Goal: Task Accomplishment & Management: Manage account settings

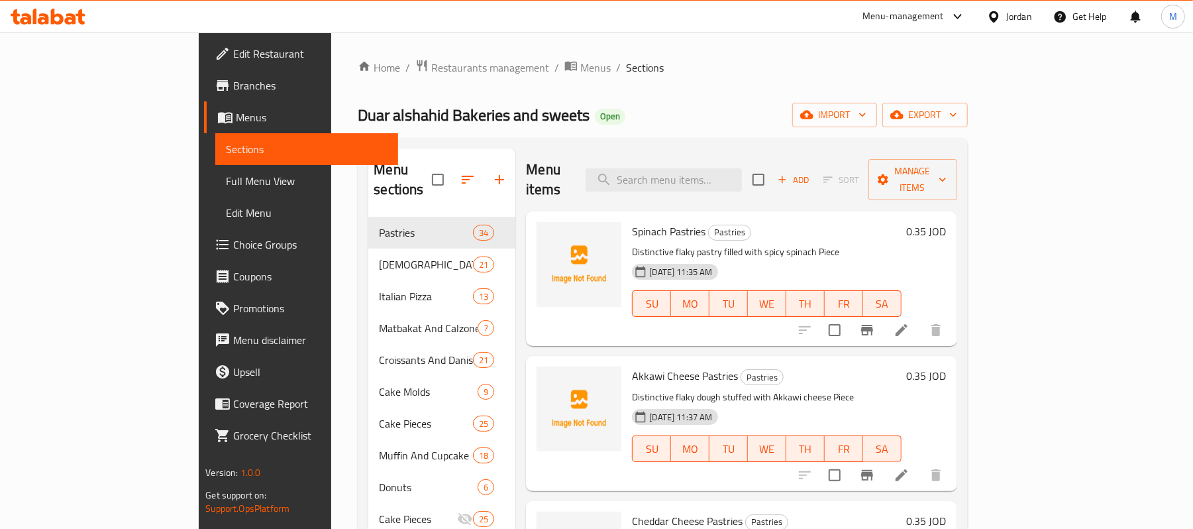
click at [358, 123] on span "Duar alshahid Bakeries and sweets" at bounding box center [474, 115] width 232 height 30
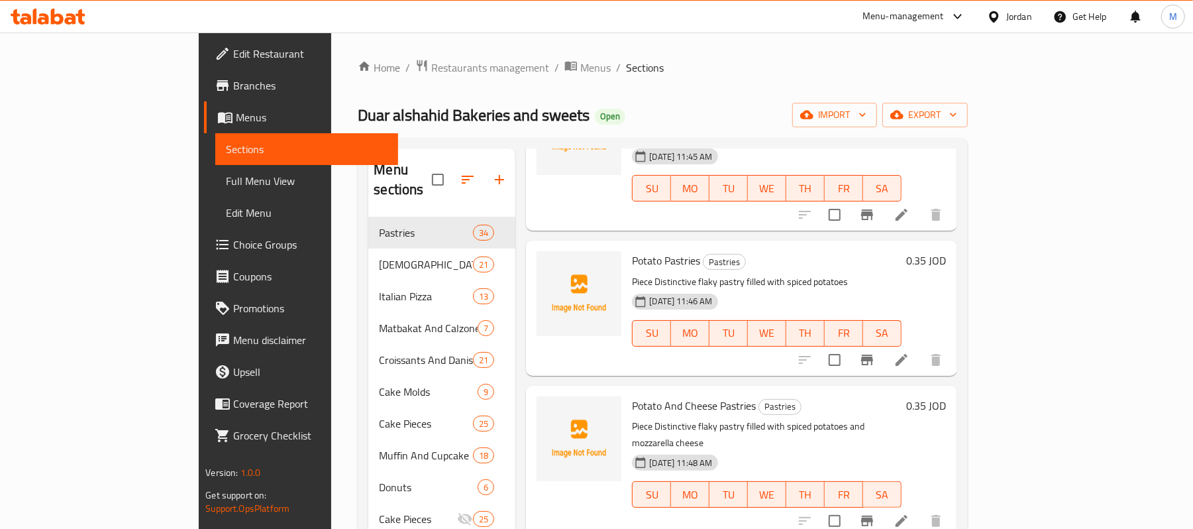
scroll to position [1060, 0]
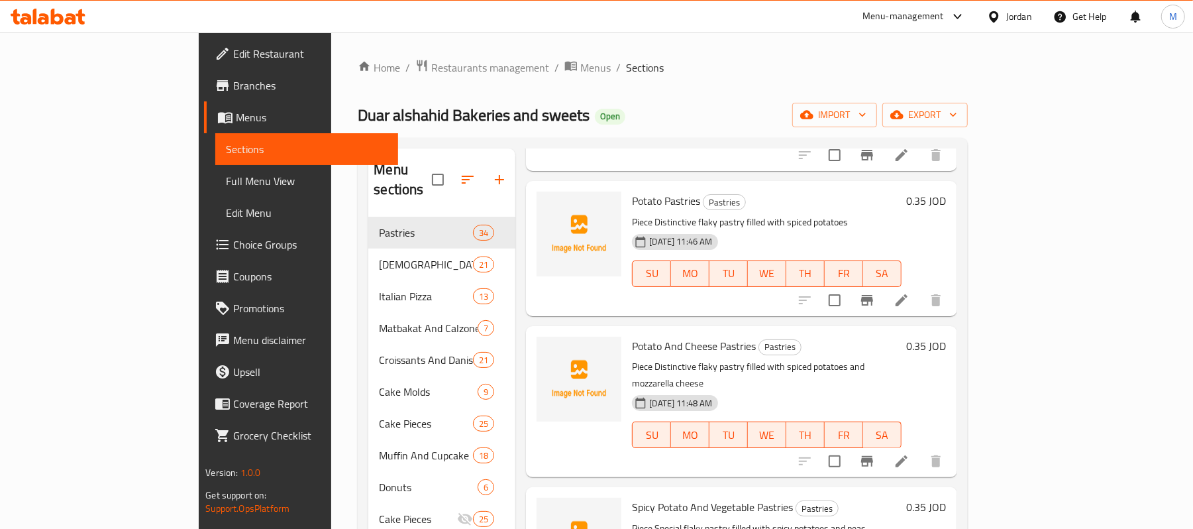
click at [706, 123] on div "Duar alshahid Bakeries and sweets Open import export" at bounding box center [662, 115] width 609 height 25
click at [866, 115] on span "import" at bounding box center [835, 115] width 64 height 17
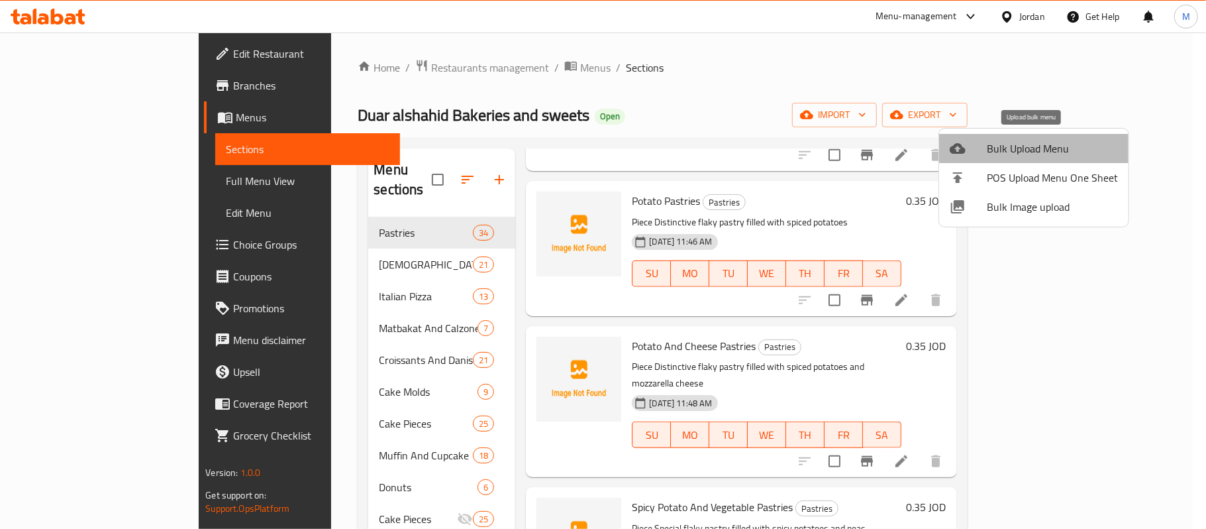
click at [1035, 150] on span "Bulk Upload Menu" at bounding box center [1052, 148] width 131 height 16
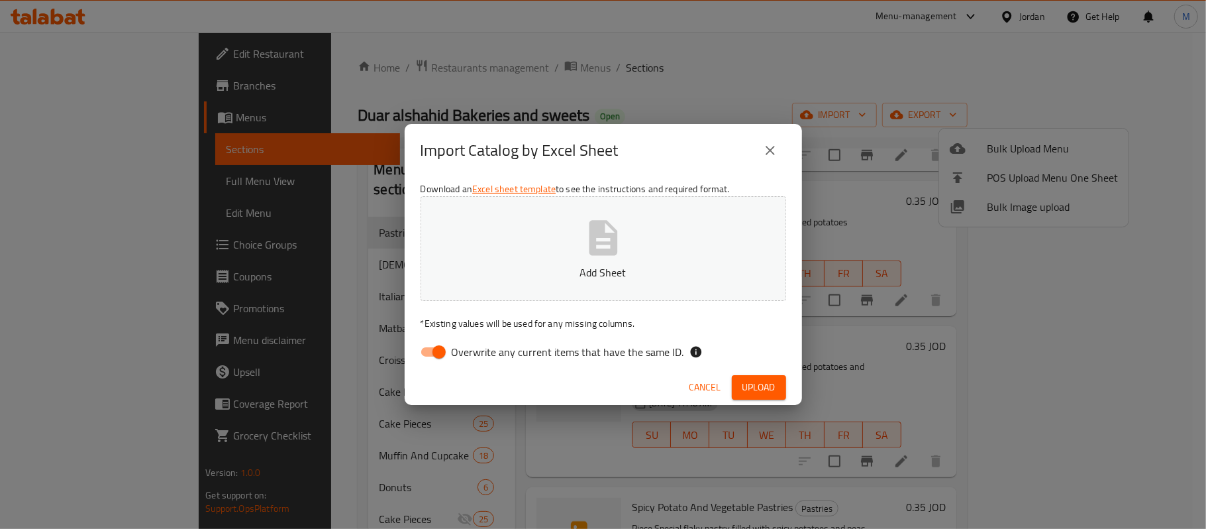
click at [644, 247] on button "Add Sheet" at bounding box center [604, 248] width 366 height 105
click at [771, 398] on button "Upload" at bounding box center [759, 387] width 54 height 25
click at [434, 348] on input "Overwrite any current items that have the same ID." at bounding box center [439, 351] width 76 height 25
checkbox input "false"
click at [771, 380] on button "Upload" at bounding box center [759, 387] width 54 height 25
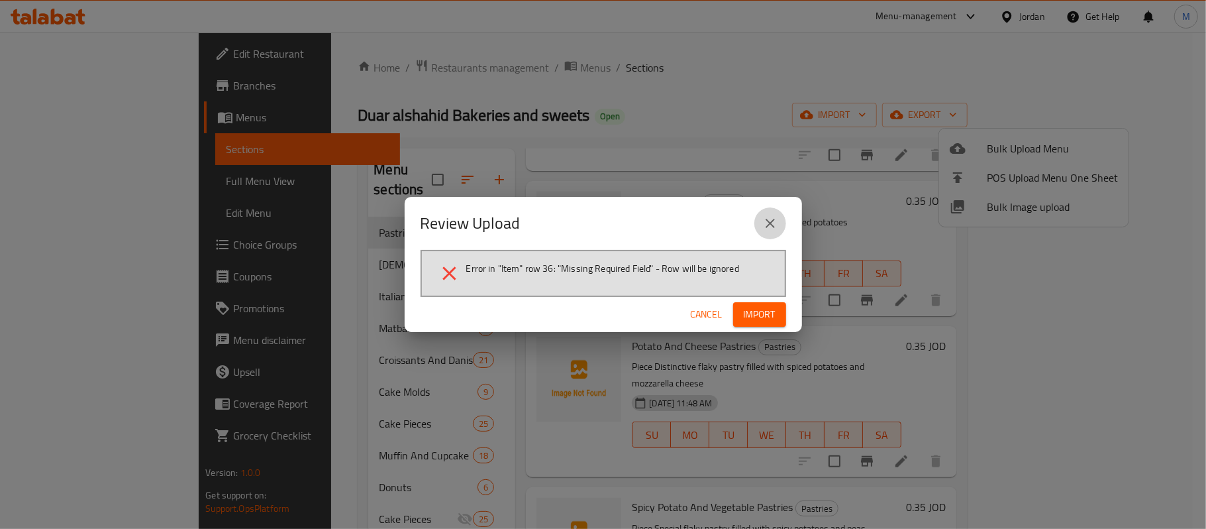
click at [769, 213] on button "close" at bounding box center [770, 223] width 32 height 32
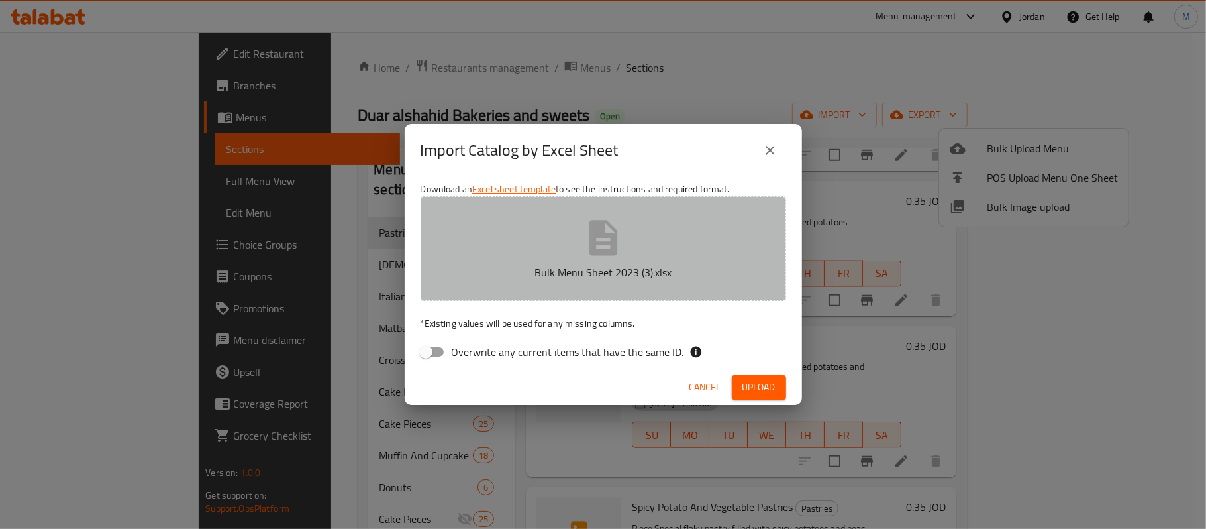
click at [617, 253] on icon "button" at bounding box center [603, 238] width 42 height 42
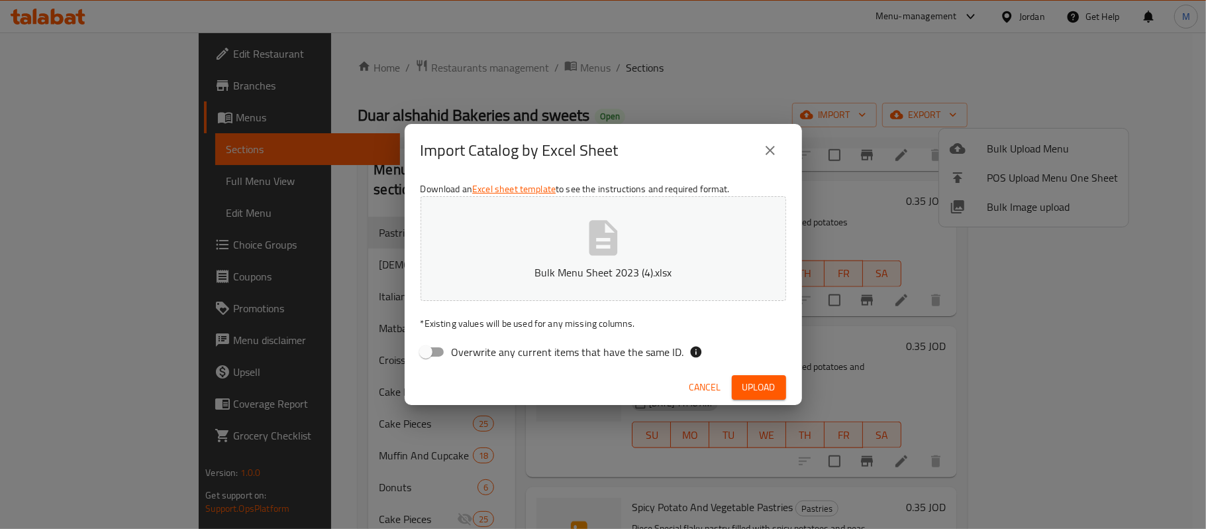
click at [771, 385] on span "Upload" at bounding box center [758, 387] width 33 height 17
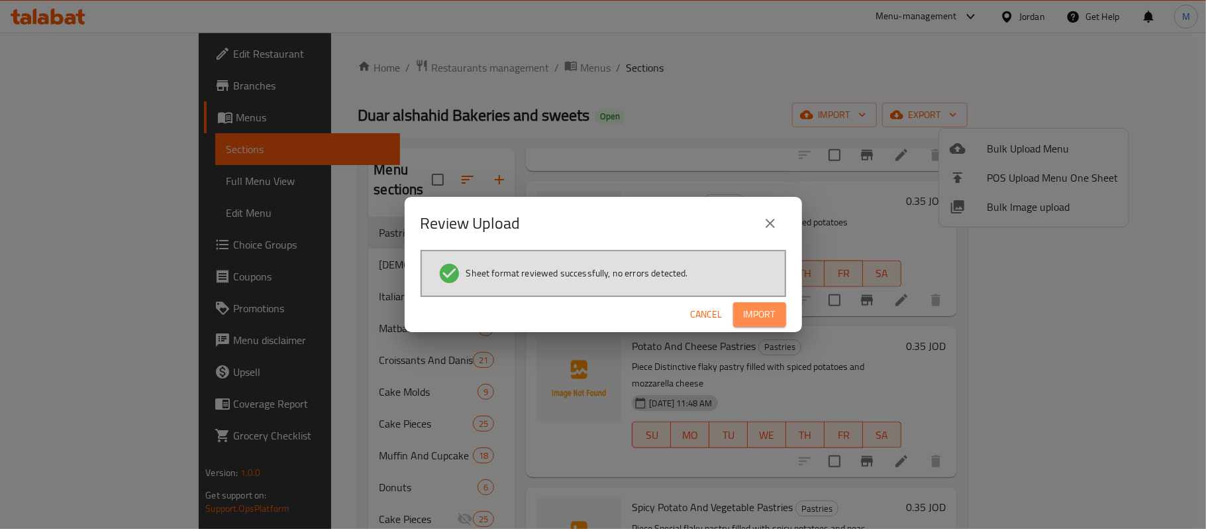
click at [752, 321] on span "Import" at bounding box center [760, 314] width 32 height 17
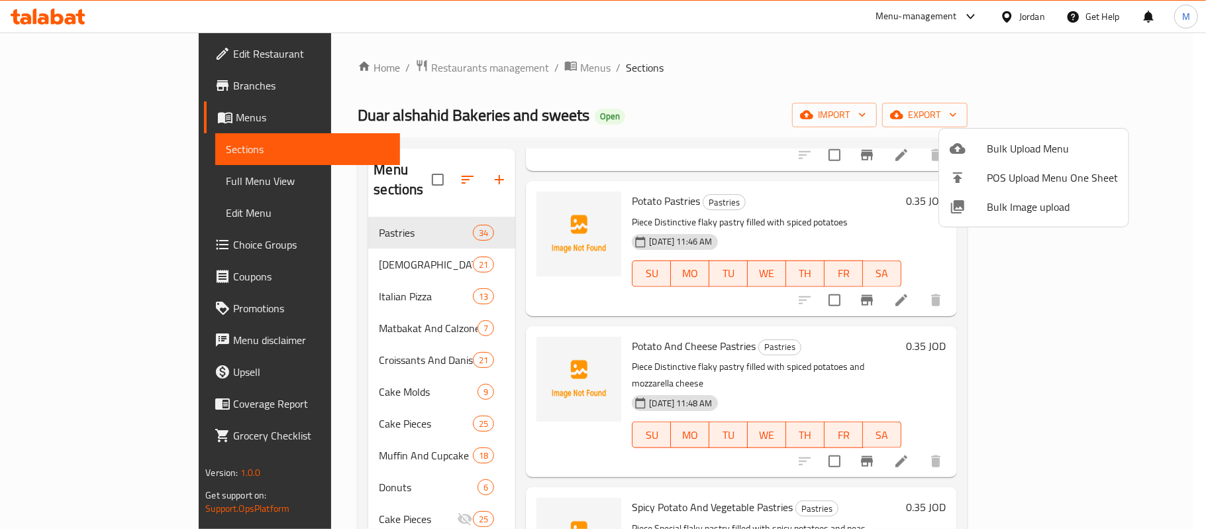
click at [123, 178] on div at bounding box center [603, 264] width 1206 height 529
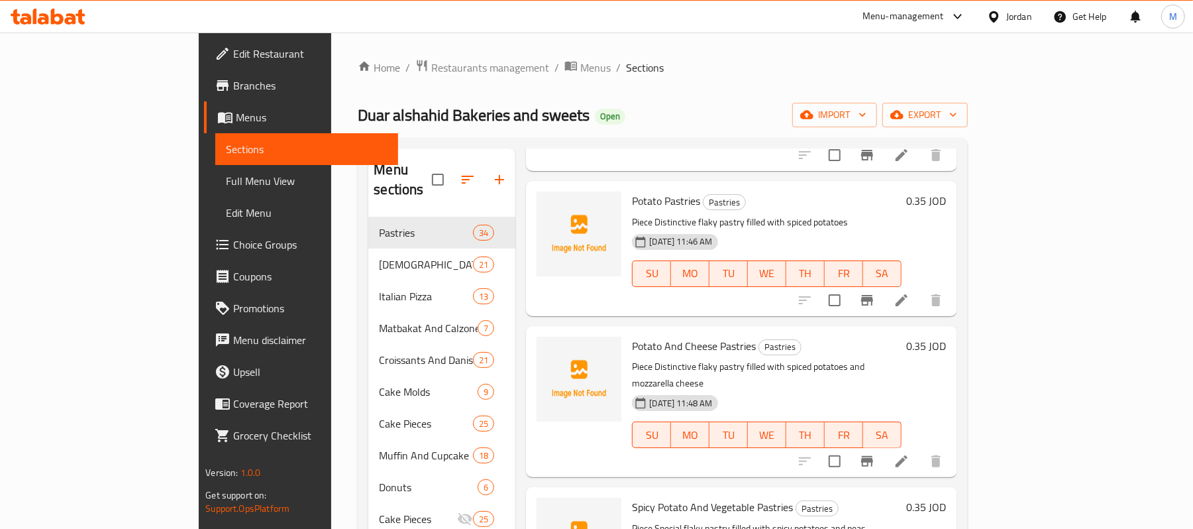
click at [226, 178] on span "Full Menu View" at bounding box center [307, 181] width 162 height 16
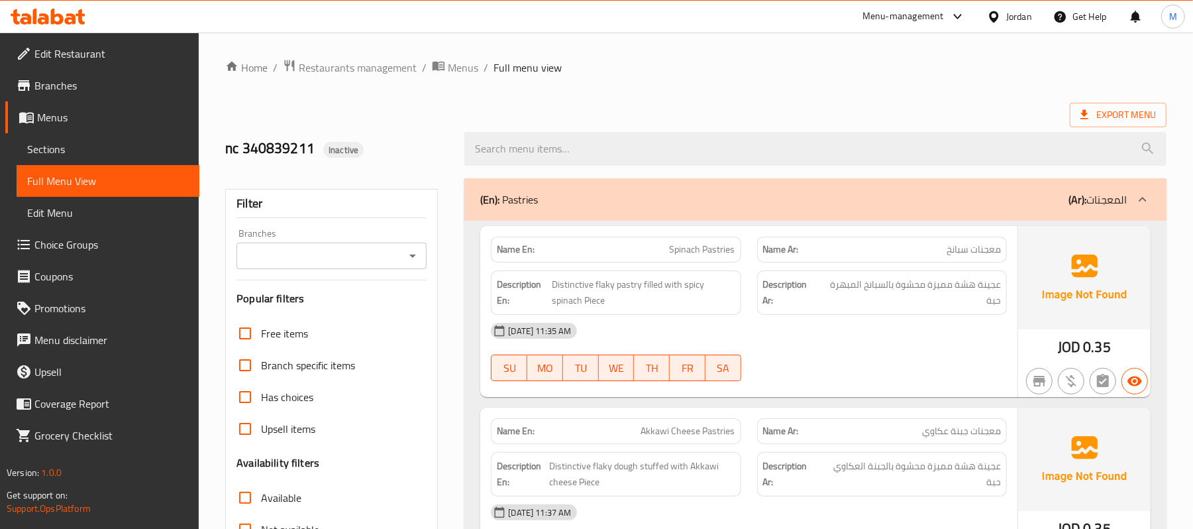
click at [360, 260] on input "Branches" at bounding box center [320, 255] width 160 height 19
click at [393, 260] on input "Branches" at bounding box center [320, 255] width 160 height 19
click at [380, 113] on div "Export Menu" at bounding box center [695, 115] width 941 height 25
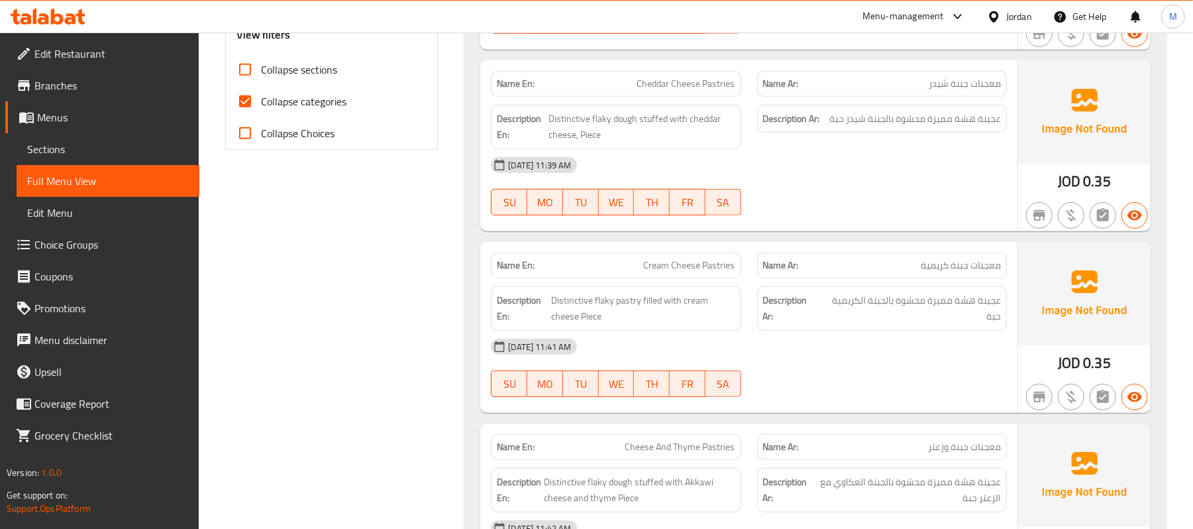
scroll to position [530, 0]
click at [264, 107] on span "Collapse categories" at bounding box center [303, 100] width 85 height 16
click at [261, 107] on input "Collapse categories" at bounding box center [245, 100] width 32 height 32
checkbox input "false"
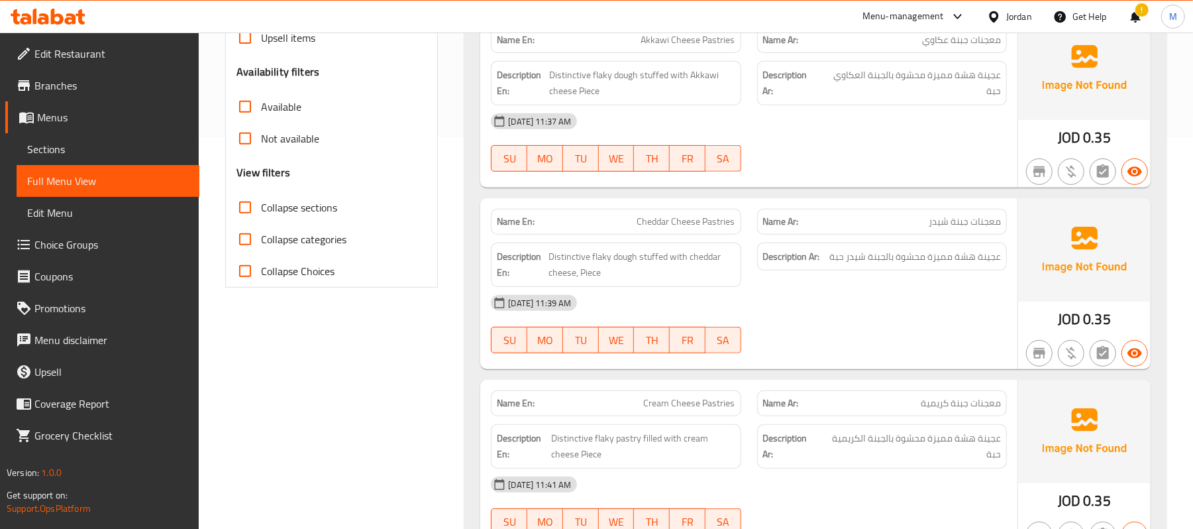
scroll to position [0, 0]
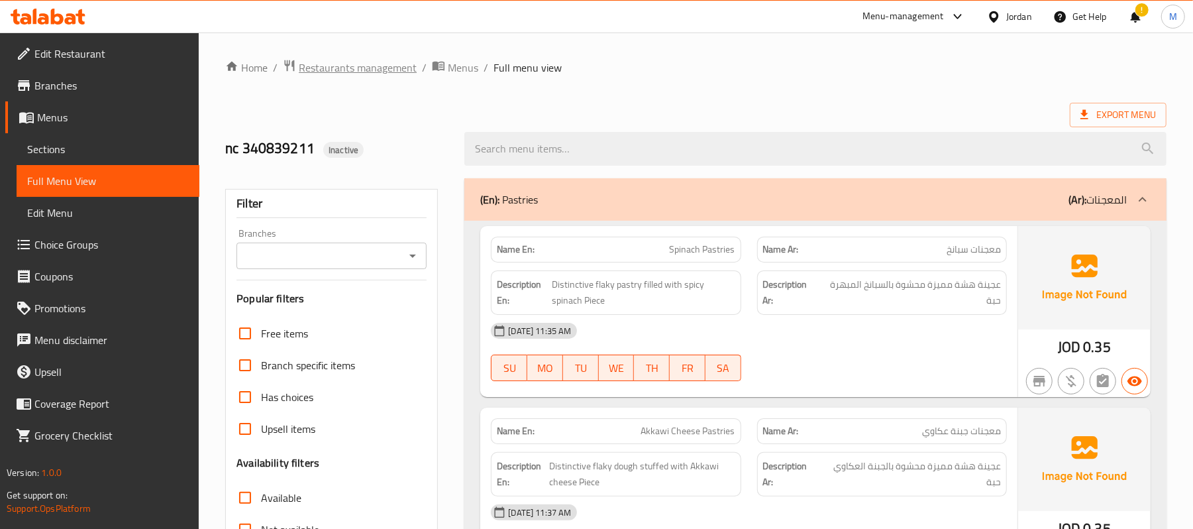
click at [317, 65] on span "Restaurants management" at bounding box center [358, 68] width 118 height 16
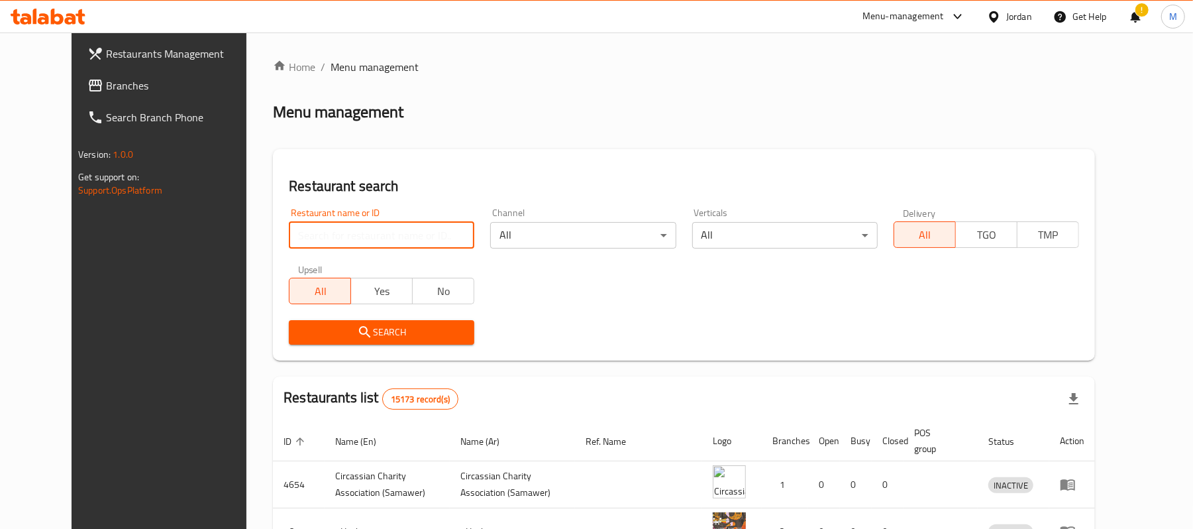
drag, startPoint x: 414, startPoint y: 224, endPoint x: 412, endPoint y: 230, distance: 6.9
click at [412, 230] on input "search" at bounding box center [381, 235] width 185 height 26
paste input "DUAR ALSHAH"
type input "DUAR ALSHAH"
click button "Search" at bounding box center [381, 332] width 185 height 25
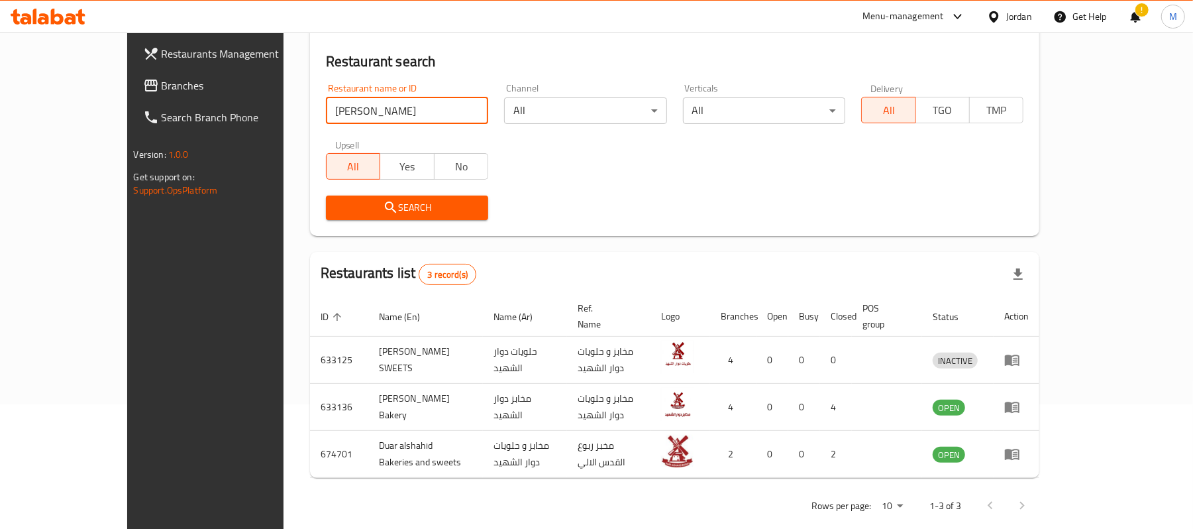
scroll to position [130, 0]
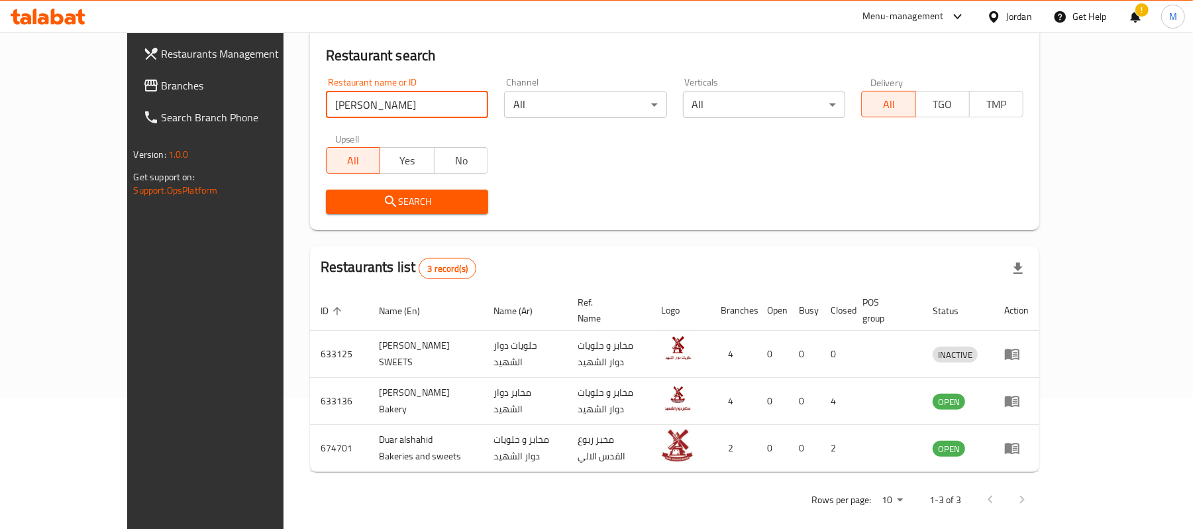
click at [162, 77] on span "Branches" at bounding box center [239, 85] width 154 height 16
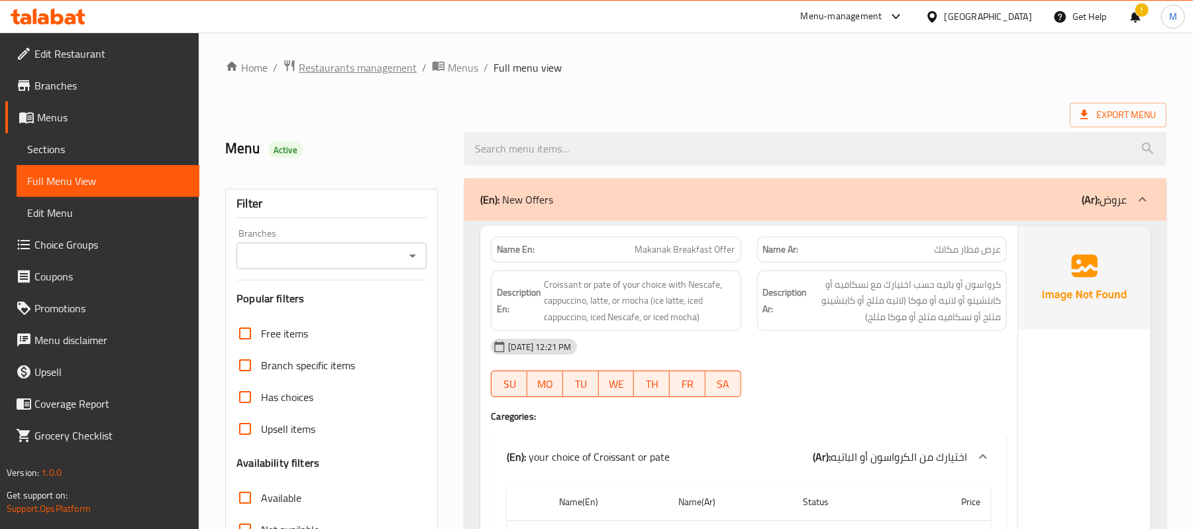
click at [382, 60] on span "Restaurants management" at bounding box center [358, 68] width 118 height 16
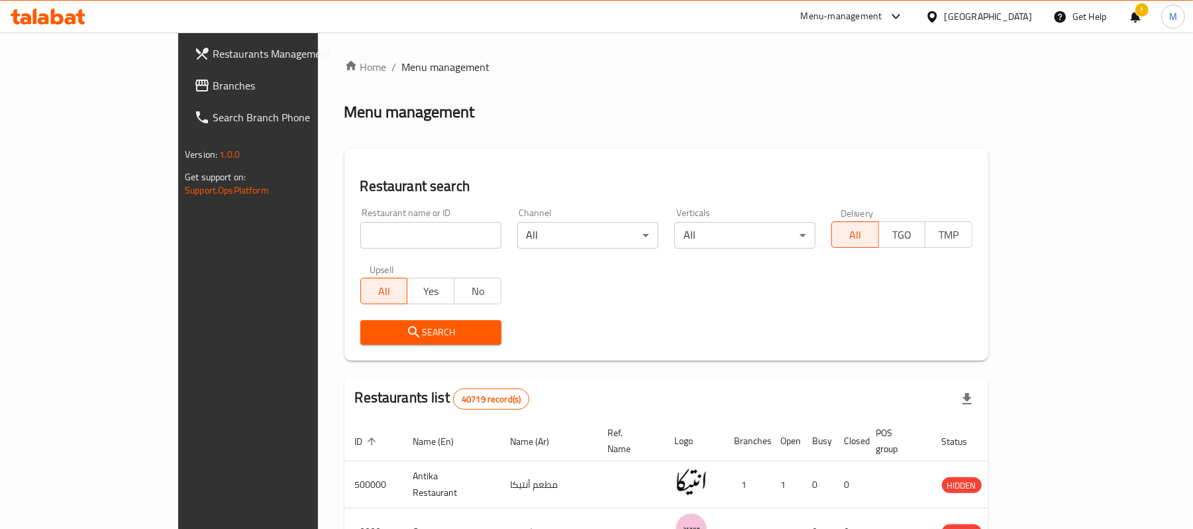
click at [292, 242] on div at bounding box center [596, 264] width 1193 height 529
click at [360, 242] on input "search" at bounding box center [430, 235] width 141 height 26
paste input "725065"
type input "725065"
click button "Search" at bounding box center [430, 332] width 141 height 25
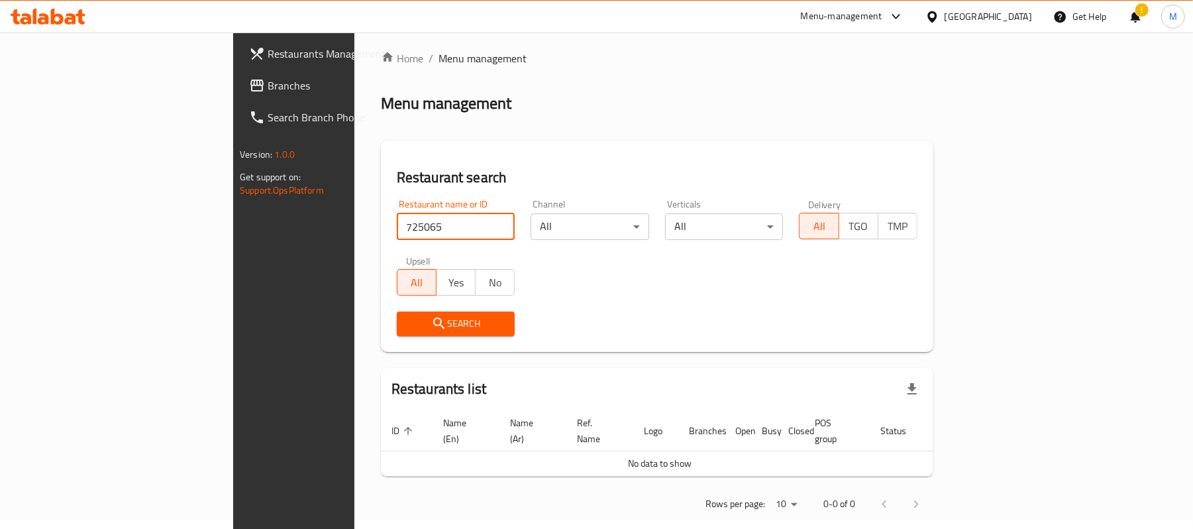
scroll to position [13, 0]
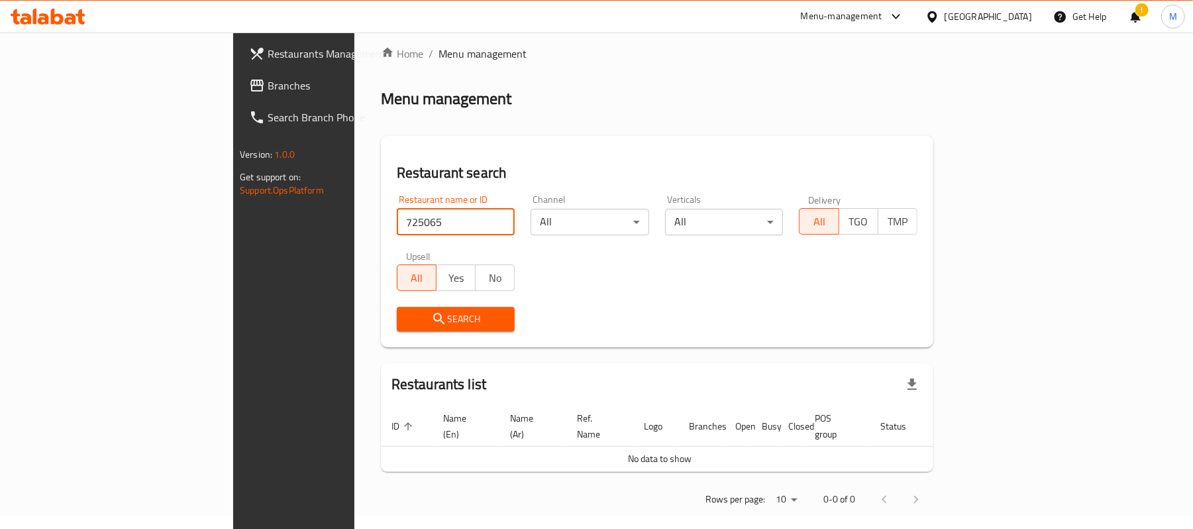
click at [268, 89] on span "Branches" at bounding box center [345, 85] width 154 height 16
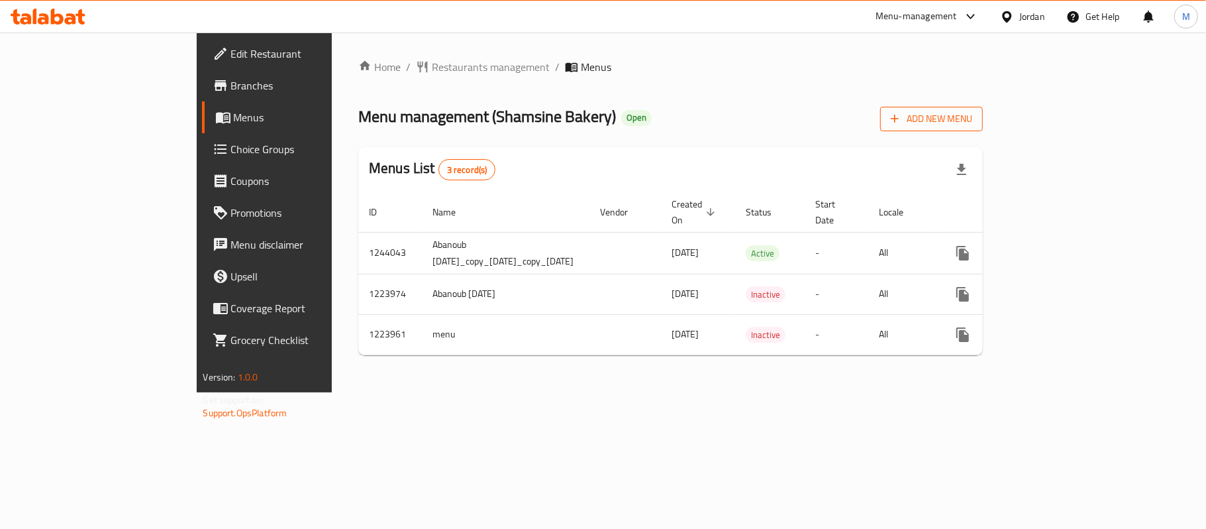
click at [972, 118] on span "Add New Menu" at bounding box center [931, 119] width 81 height 17
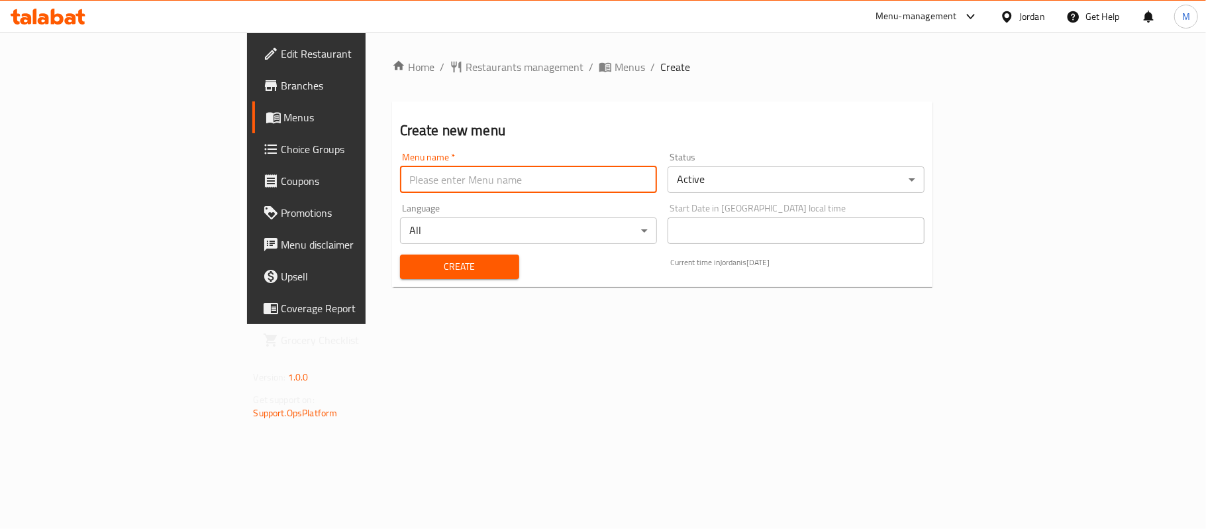
click at [597, 171] on input "text" at bounding box center [528, 179] width 257 height 26
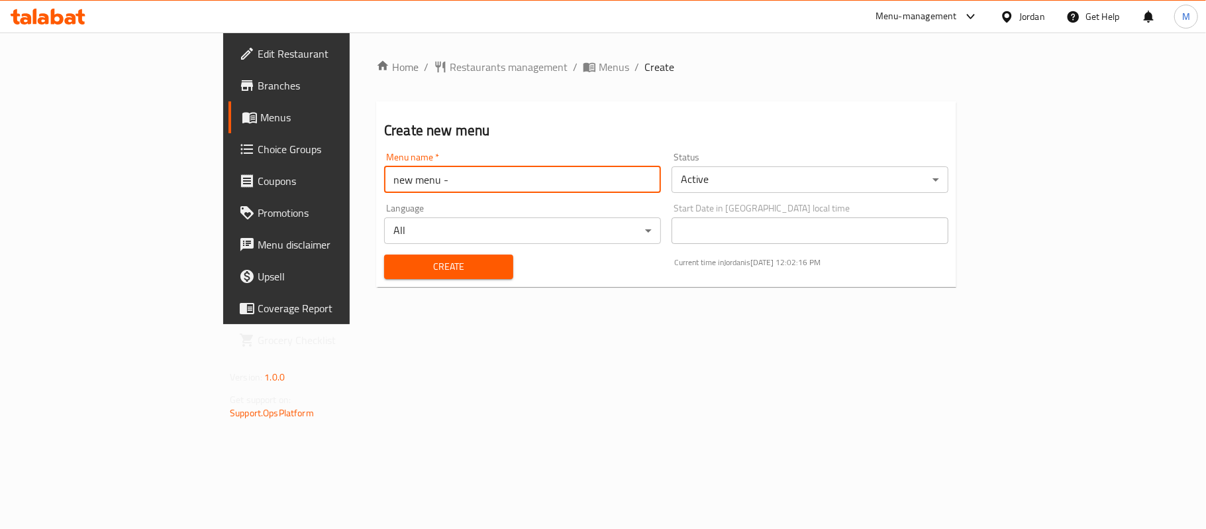
click at [768, 180] on body "​ Menu-management Jordan Get Help M Edit Restaurant Branches Menus Choice Group…" at bounding box center [603, 280] width 1206 height 496
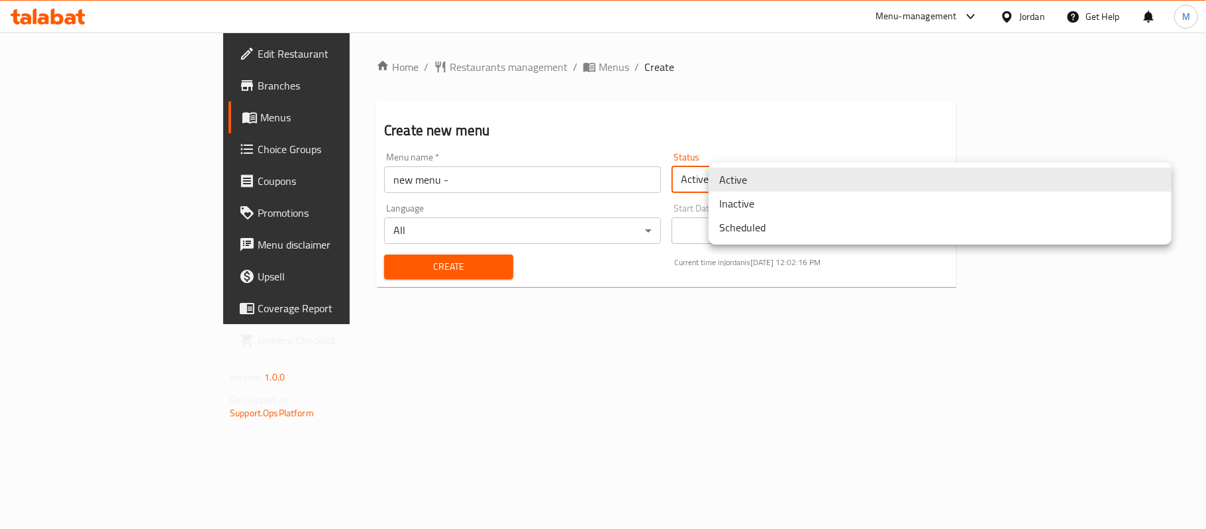
click at [767, 208] on li "Inactive" at bounding box center [940, 203] width 463 height 24
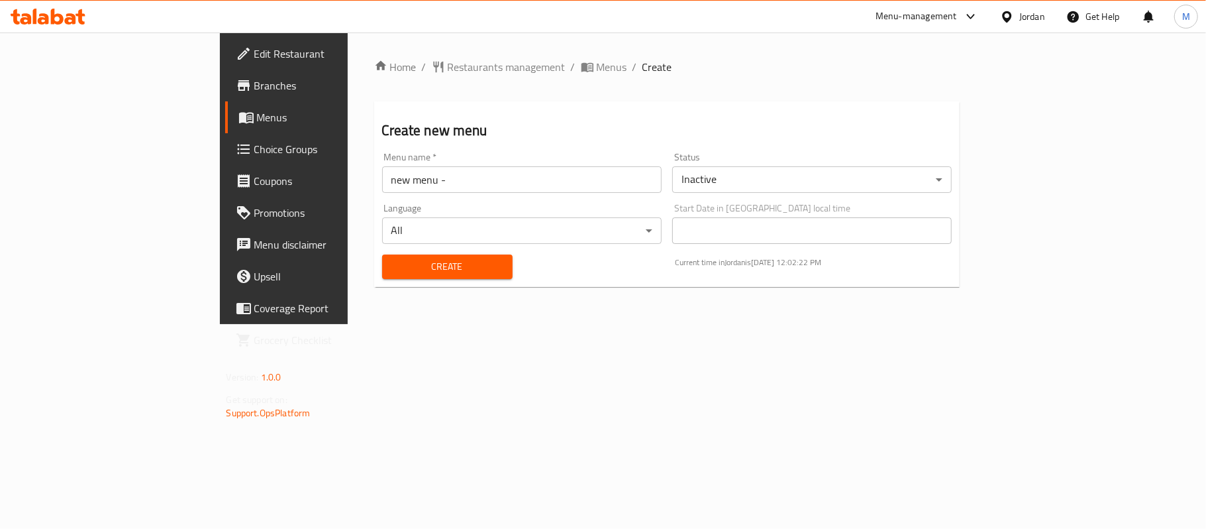
click at [382, 174] on input "new menu -" at bounding box center [522, 179] width 280 height 26
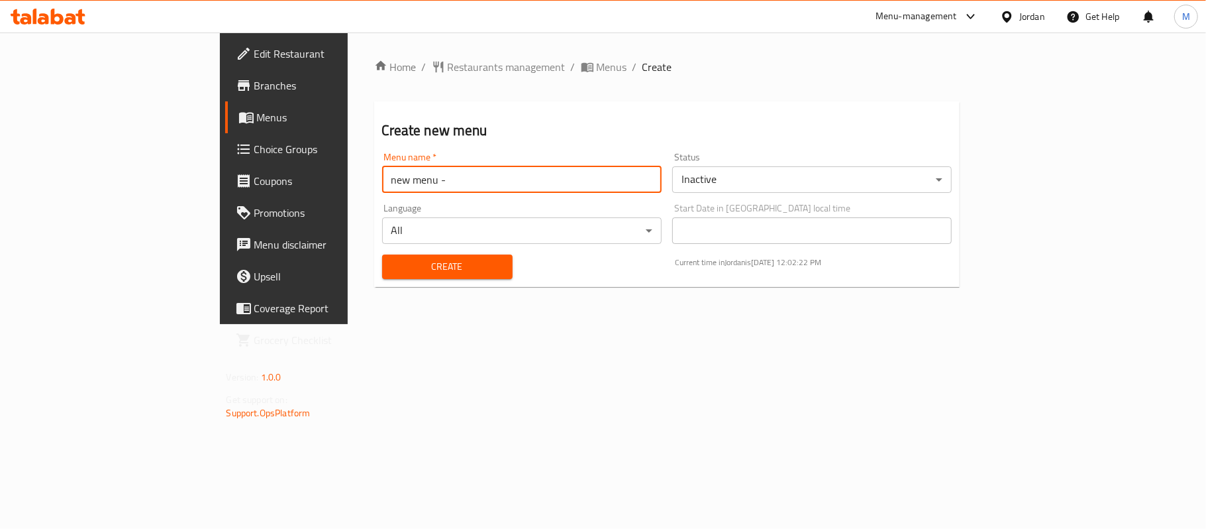
paste input "340839211"
type input "new menu - 340839211"
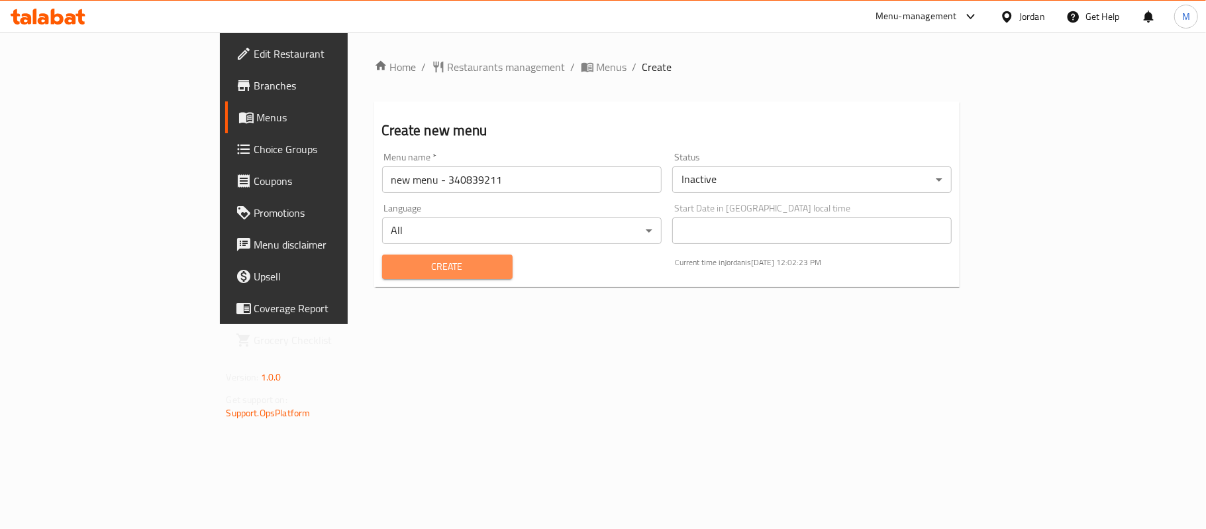
click at [393, 265] on span "Create" at bounding box center [447, 266] width 109 height 17
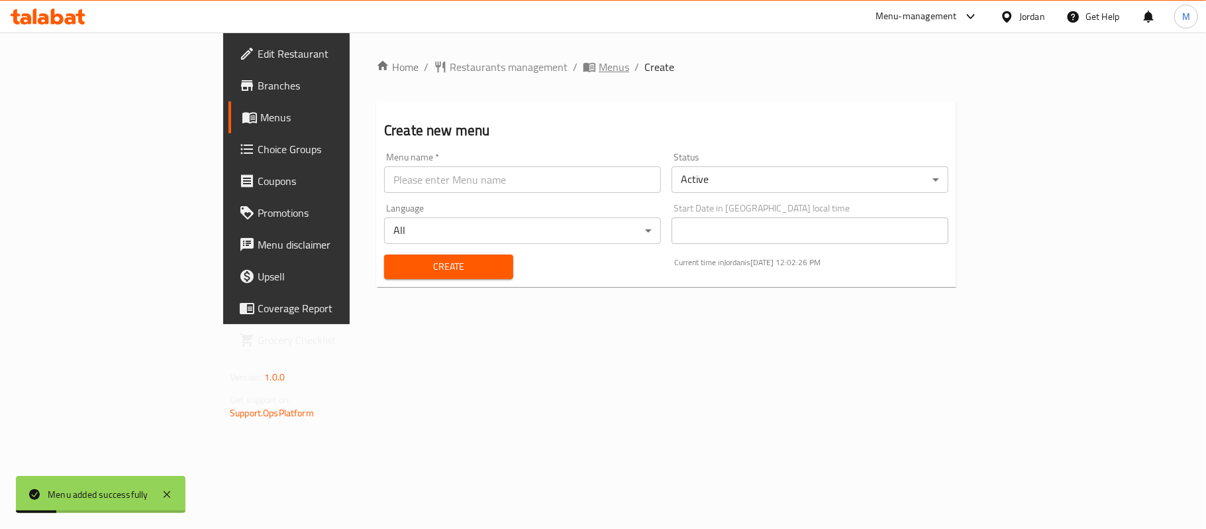
click at [599, 72] on span "Menus" at bounding box center [614, 67] width 30 height 16
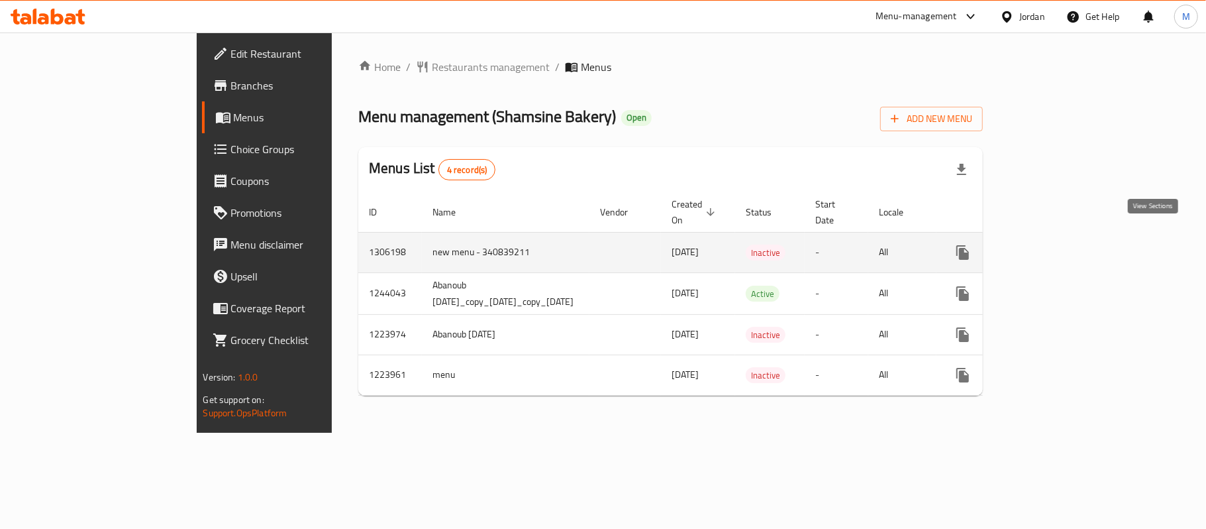
click at [1066, 244] on icon "enhanced table" at bounding box center [1058, 252] width 16 height 16
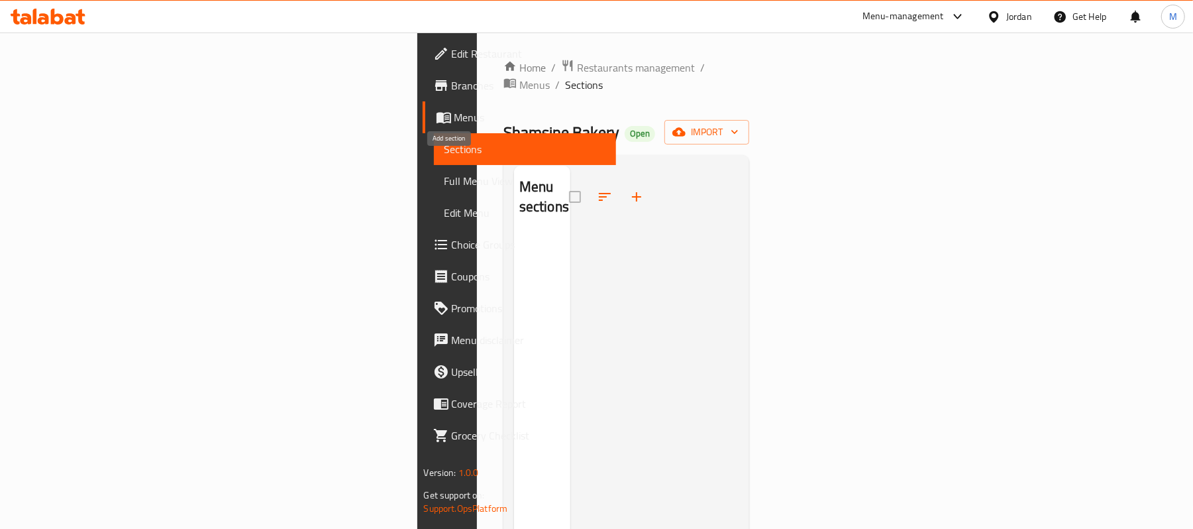
click at [621, 181] on button "button" at bounding box center [637, 197] width 32 height 32
click at [519, 77] on span "Menus" at bounding box center [534, 85] width 30 height 16
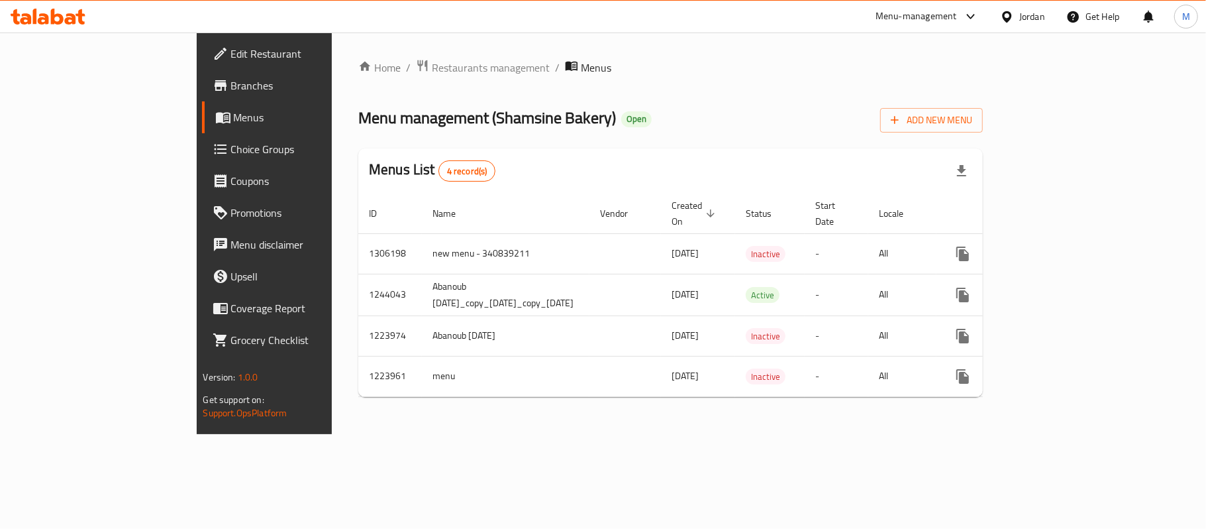
click at [411, 115] on span "Menu management ( Shamsine Bakery )" at bounding box center [487, 118] width 258 height 30
copy span "Shamsine"
copy span "Shamsine Bakery"
drag, startPoint x: 411, startPoint y: 115, endPoint x: 453, endPoint y: 121, distance: 42.1
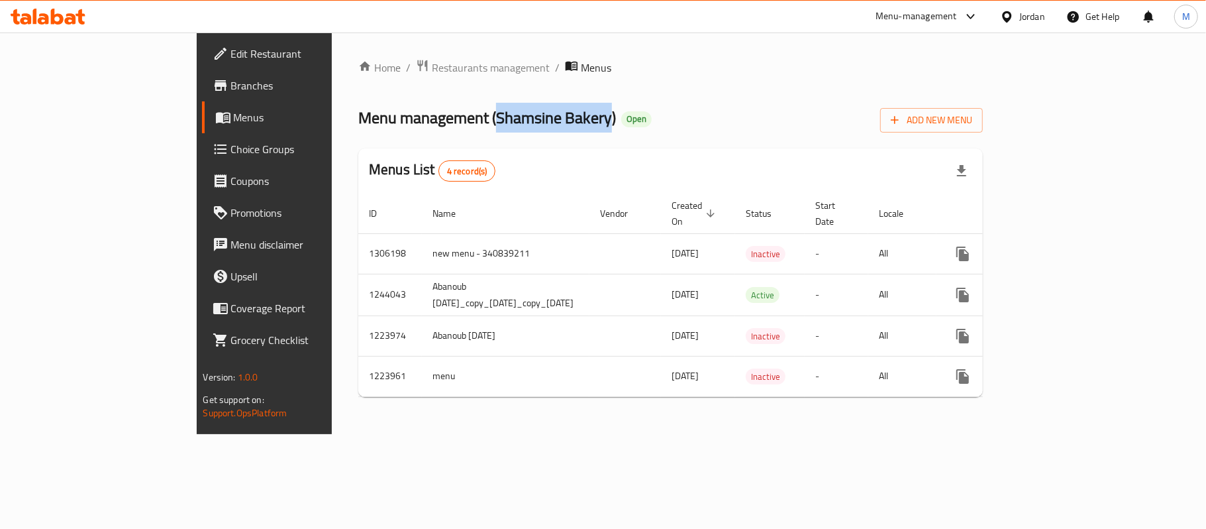
click at [453, 121] on span "Menu management ( Shamsine Bakery )" at bounding box center [487, 118] width 258 height 30
click at [362, 82] on div "Home / Restaurants management / Menus Menu management ( Shamsine Bakery ) Open …" at bounding box center [670, 232] width 625 height 347
click at [432, 64] on span "Restaurants management" at bounding box center [491, 67] width 118 height 16
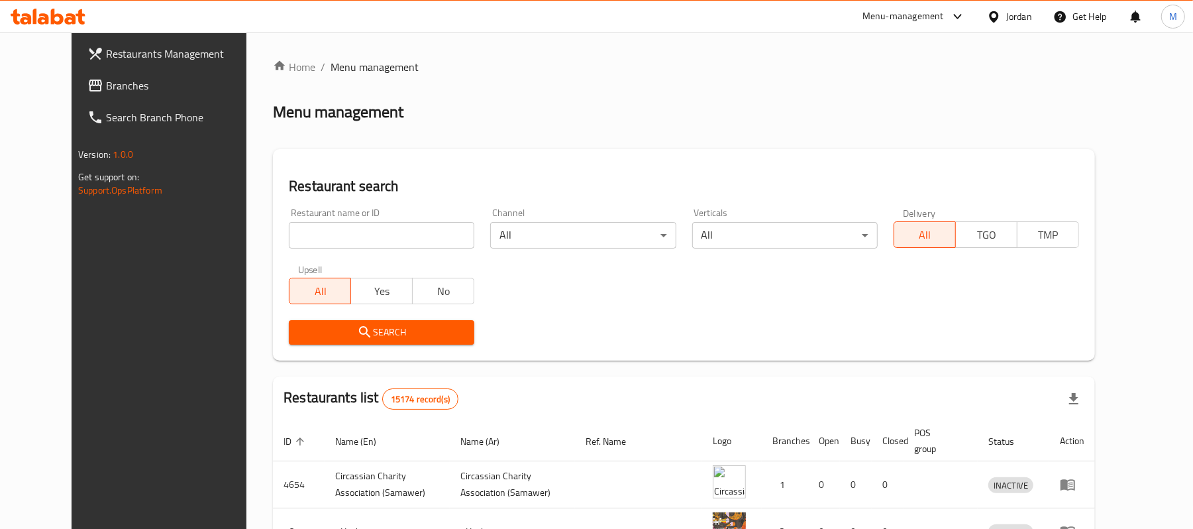
click at [127, 77] on span "Branches" at bounding box center [183, 85] width 154 height 16
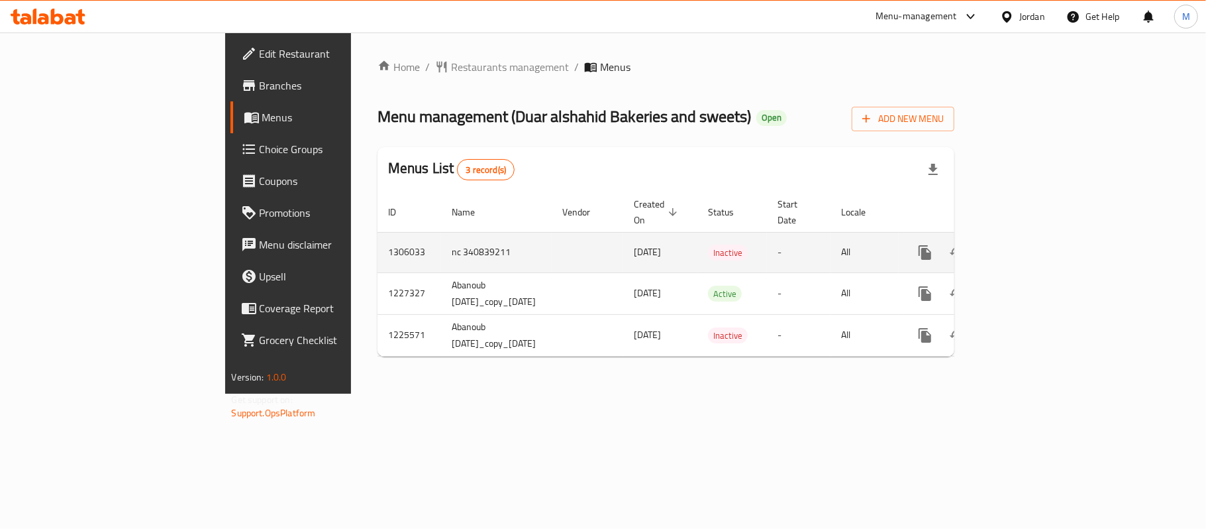
click at [1029, 244] on icon "enhanced table" at bounding box center [1021, 252] width 16 height 16
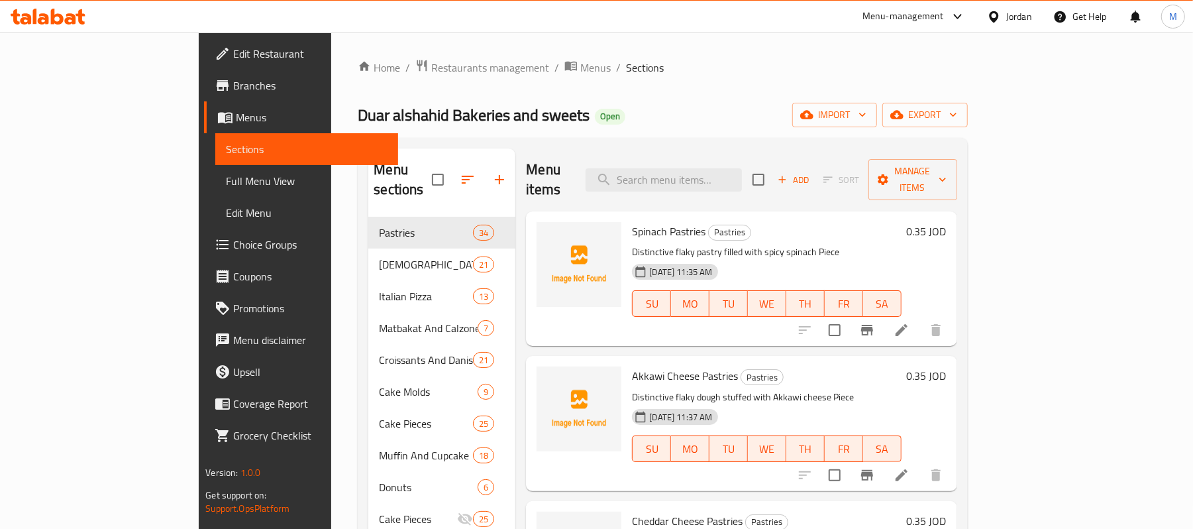
click at [474, 53] on div "Home / Restaurants management / Menus / Sections Duar alshahid Bakeries and swe…" at bounding box center [662, 431] width 662 height 799
click at [580, 69] on span "Menus" at bounding box center [595, 68] width 30 height 16
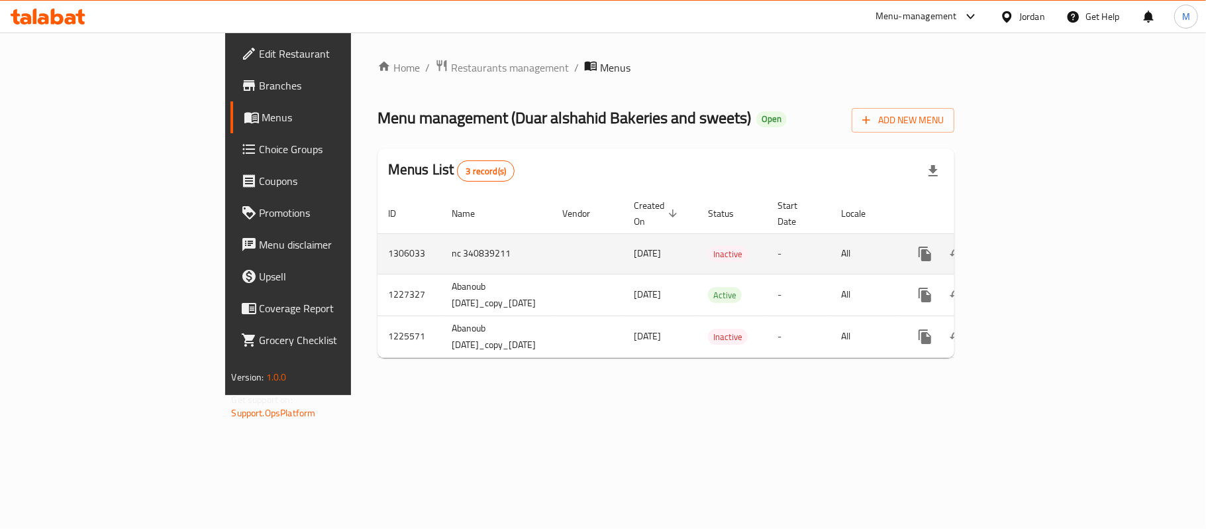
click at [965, 248] on icon "enhanced table" at bounding box center [957, 254] width 16 height 16
click at [933, 246] on icon "more" at bounding box center [925, 254] width 16 height 16
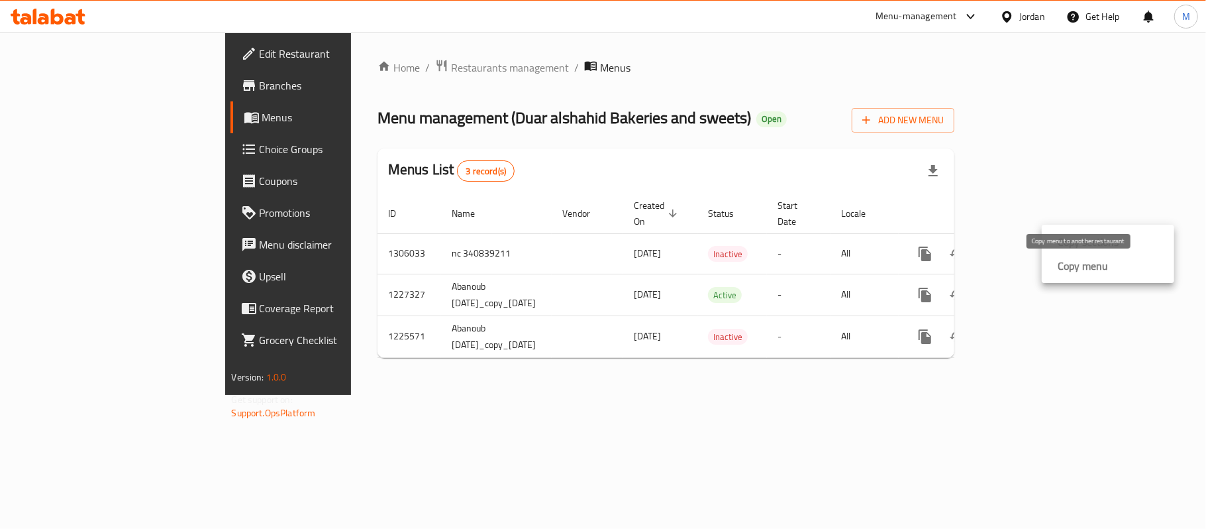
click at [1063, 262] on strong "Copy menu" at bounding box center [1083, 266] width 50 height 16
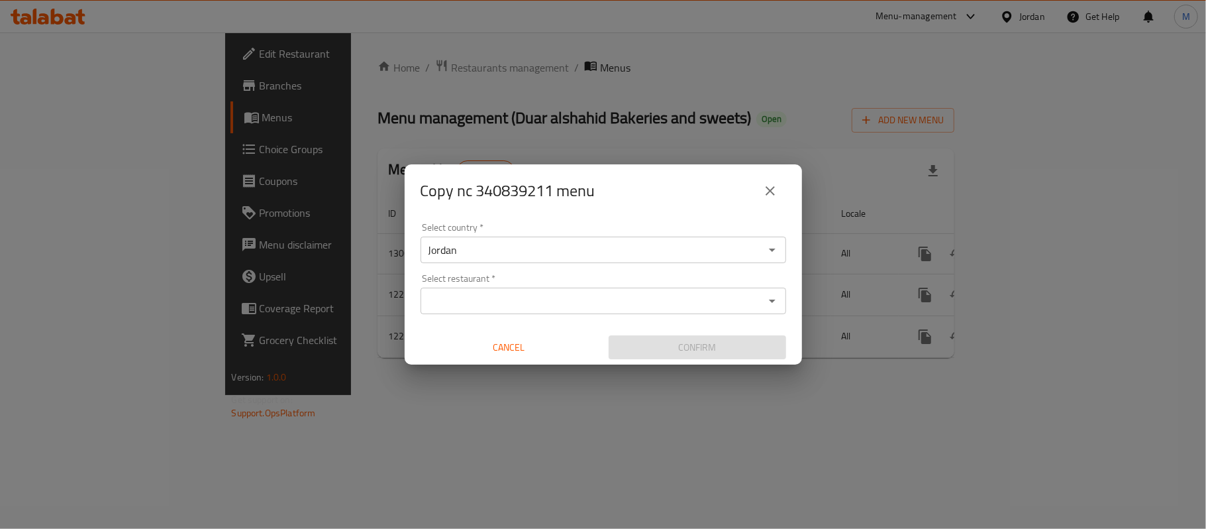
click at [554, 300] on input "Select restaurant   *" at bounding box center [593, 300] width 336 height 19
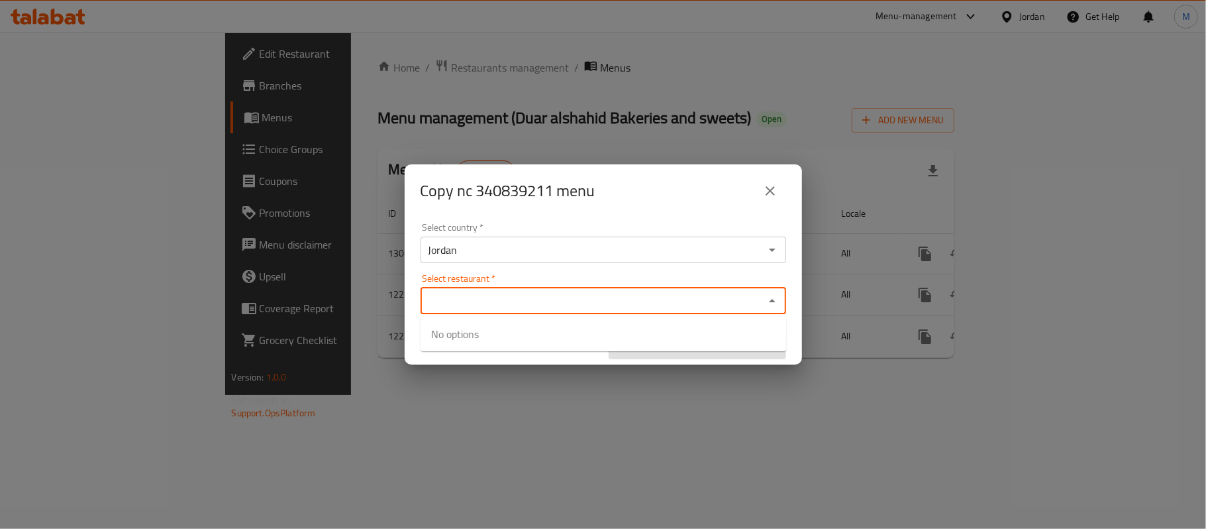
click at [554, 303] on input "Select restaurant   *" at bounding box center [593, 300] width 336 height 19
paste input "Shamsine Bakery"
type input "Shamsine Bakery"
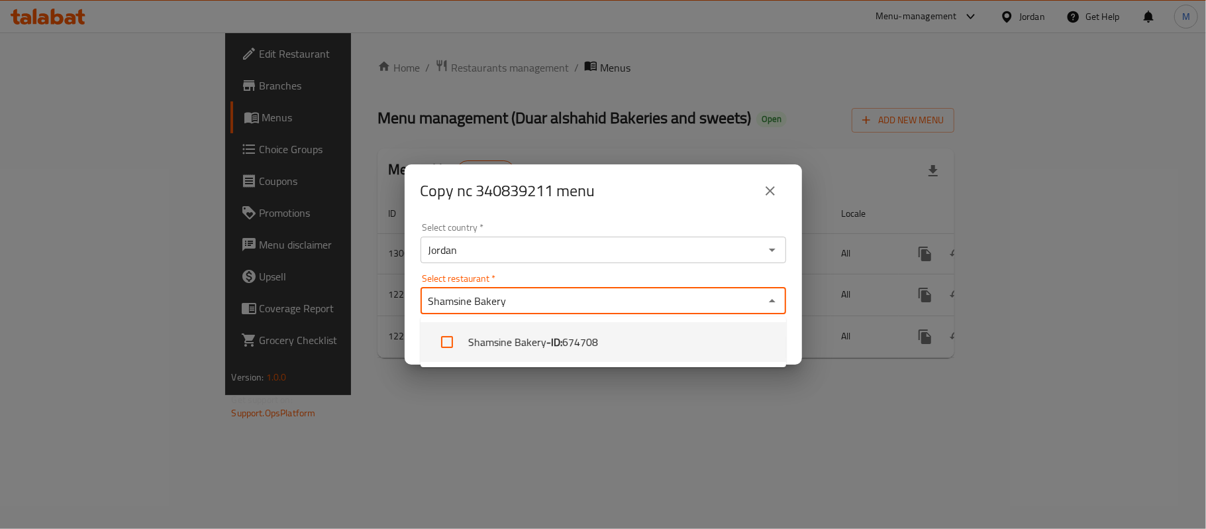
click at [564, 336] on span "674708" at bounding box center [580, 342] width 36 height 16
checkbox input "true"
click at [795, 331] on div "Select country   * Jordan Select country * Select restaurant   * Shamsine Baker…" at bounding box center [603, 291] width 397 height 148
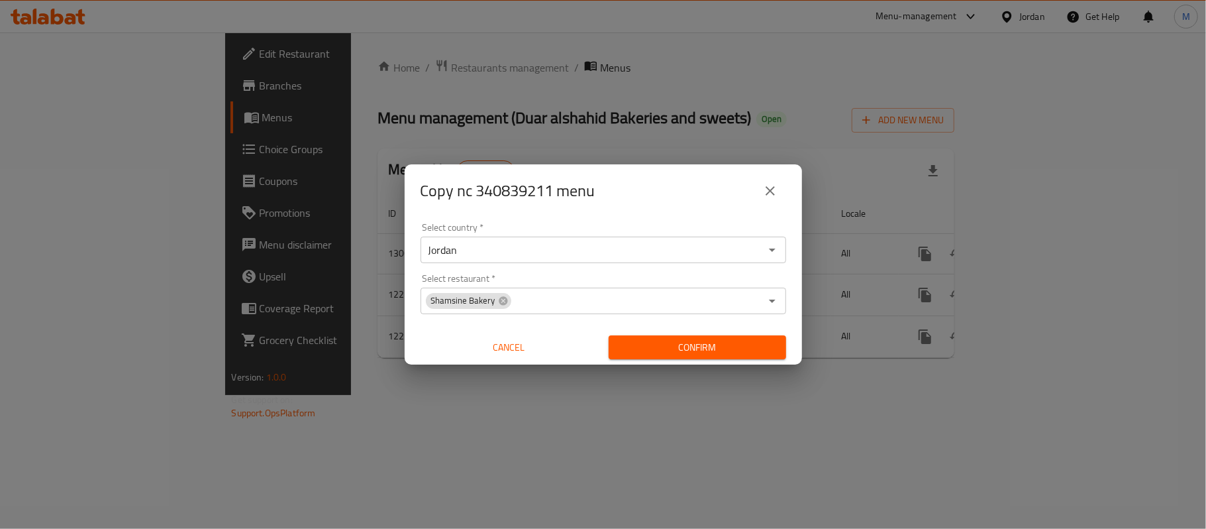
click at [737, 356] on button "Confirm" at bounding box center [698, 347] width 178 height 25
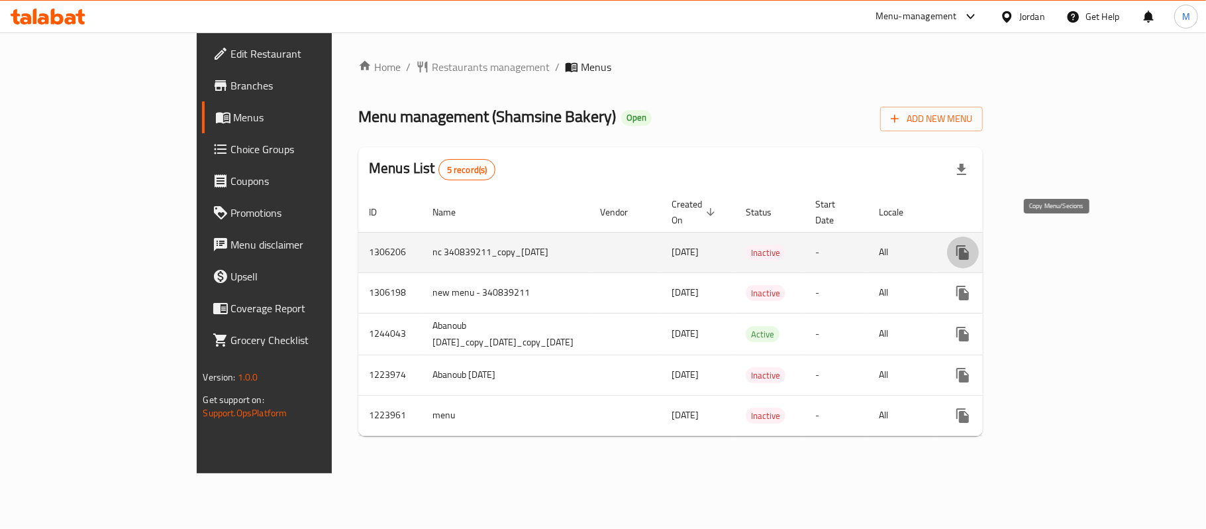
click at [979, 236] on button "more" at bounding box center [963, 252] width 32 height 32
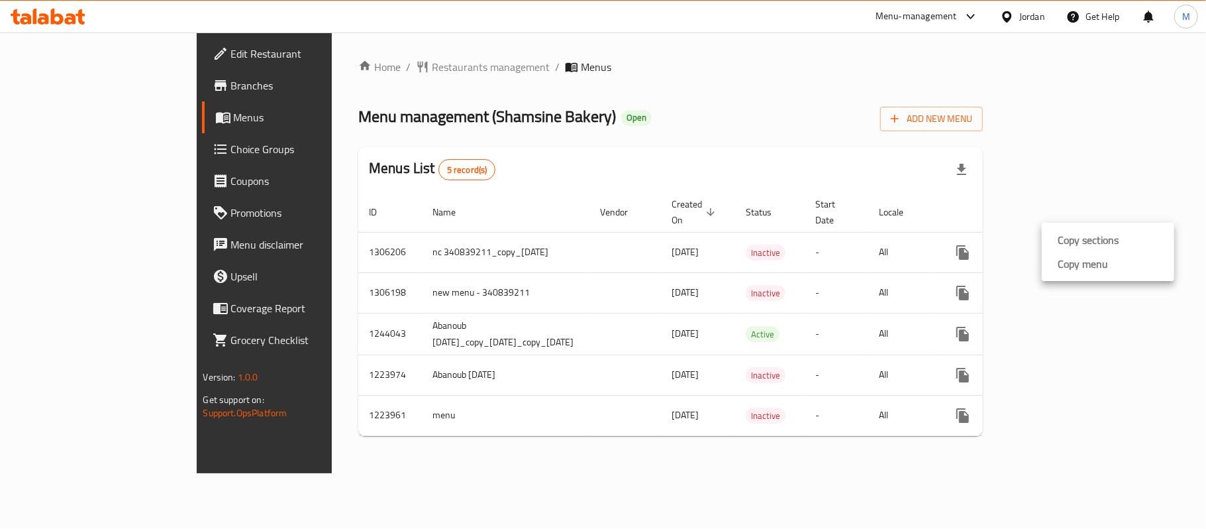
click at [1032, 276] on div at bounding box center [603, 264] width 1206 height 529
click at [969, 285] on icon "more" at bounding box center [962, 292] width 13 height 15
click at [1058, 276] on strong "Copy sections" at bounding box center [1088, 280] width 61 height 16
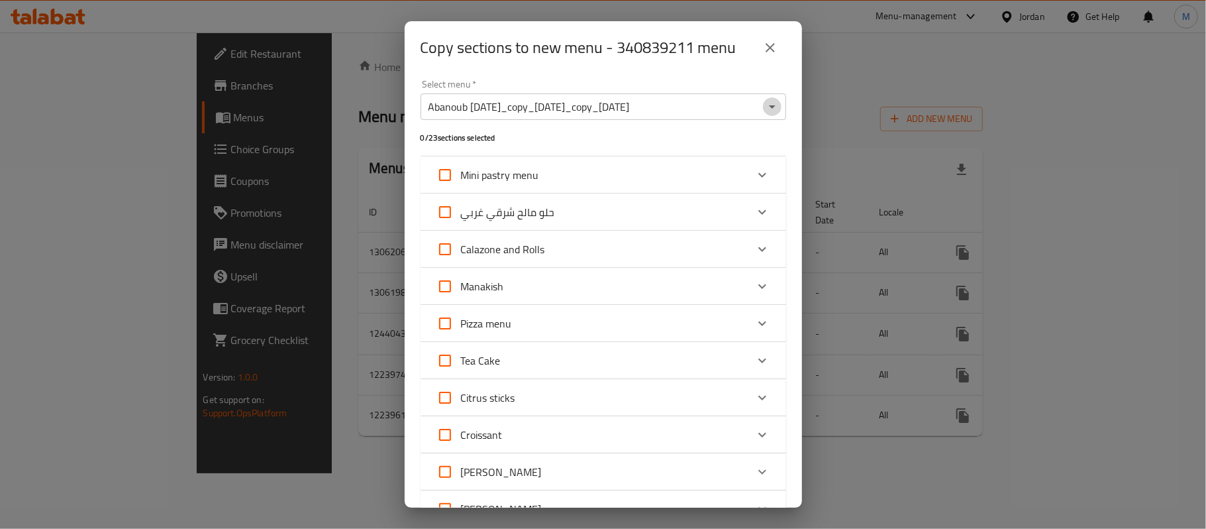
click at [764, 99] on icon "Open" at bounding box center [772, 107] width 16 height 16
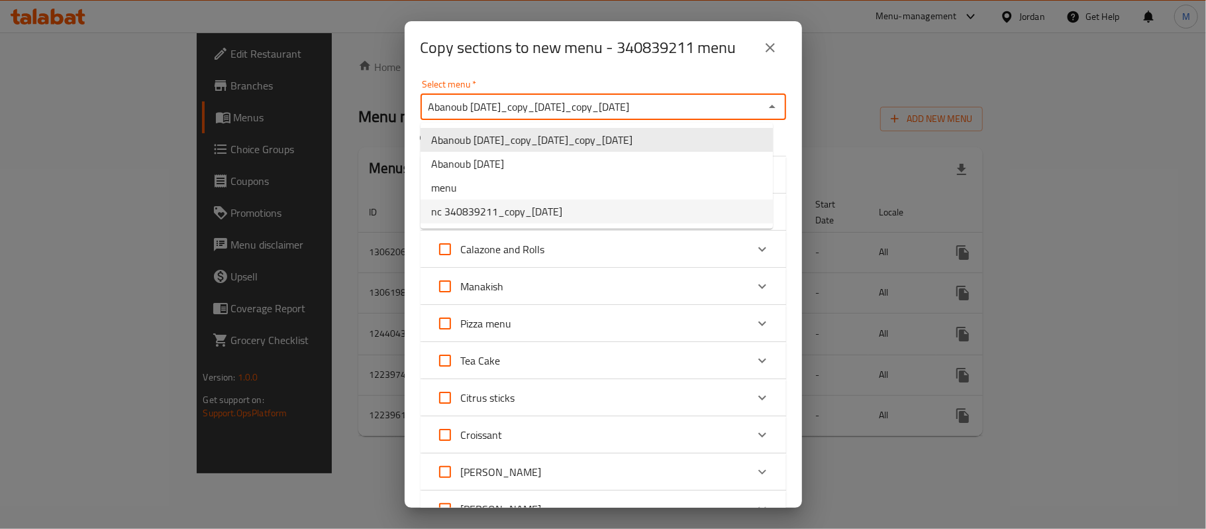
click at [562, 212] on span "nc 340839211_copy_[DATE]" at bounding box center [496, 211] width 131 height 16
type input "nc 340839211_copy_[DATE]"
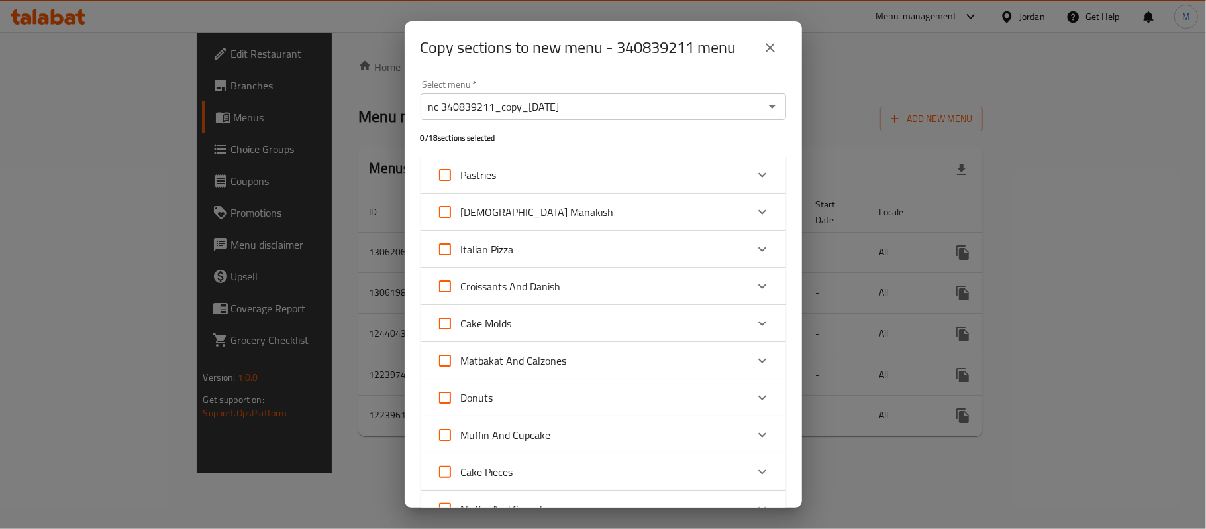
click at [560, 170] on div "Pastries" at bounding box center [591, 175] width 310 height 32
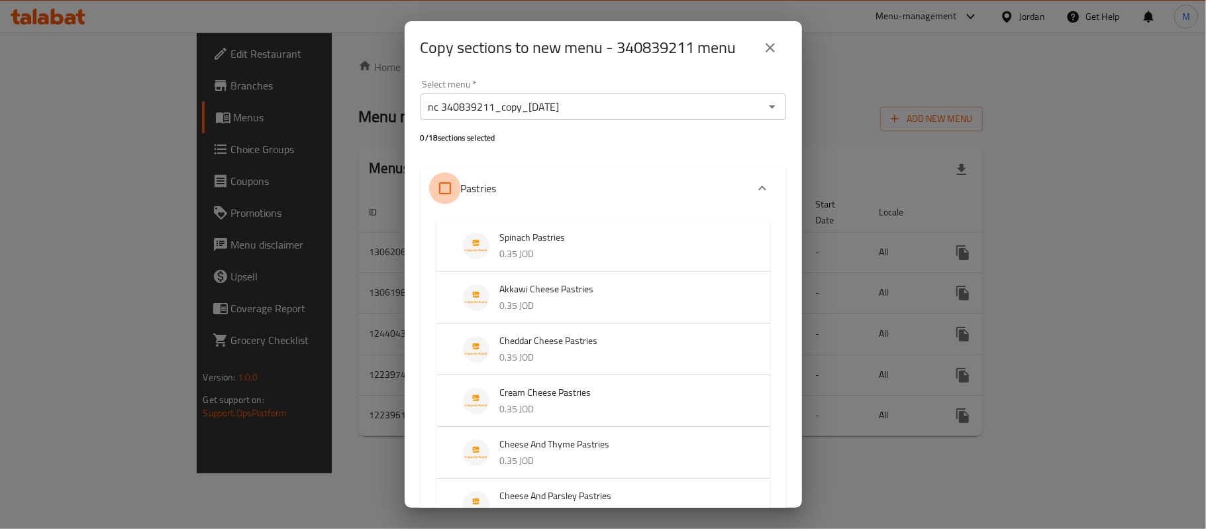
click at [454, 186] on input "Pastries" at bounding box center [445, 188] width 32 height 32
checkbox input "true"
click at [774, 48] on icon "close" at bounding box center [770, 48] width 16 height 16
